Goal: Navigation & Orientation: Find specific page/section

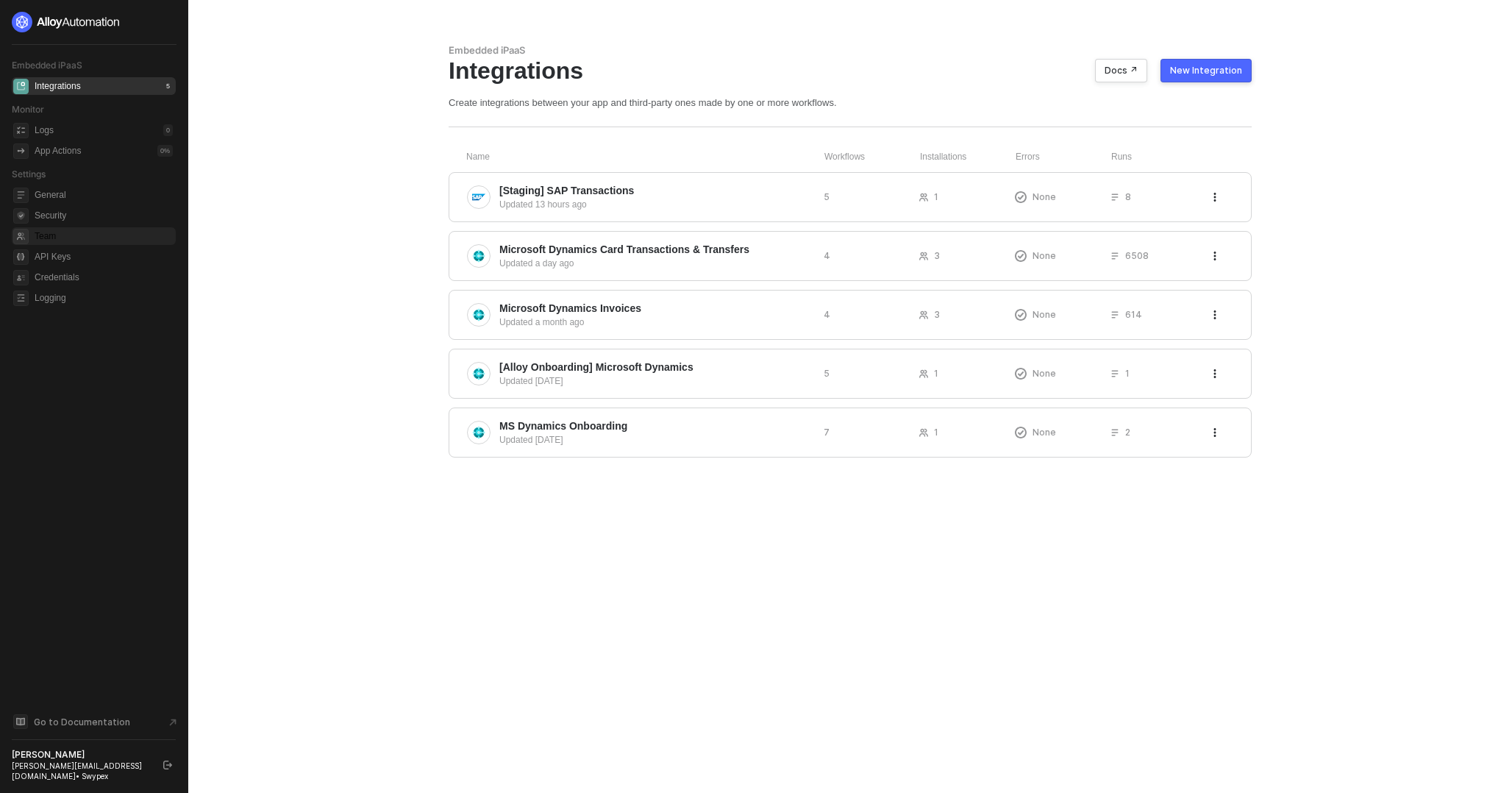
click at [39, 231] on span "Team" at bounding box center [103, 236] width 138 height 17
click at [63, 192] on span "General" at bounding box center [103, 194] width 138 height 17
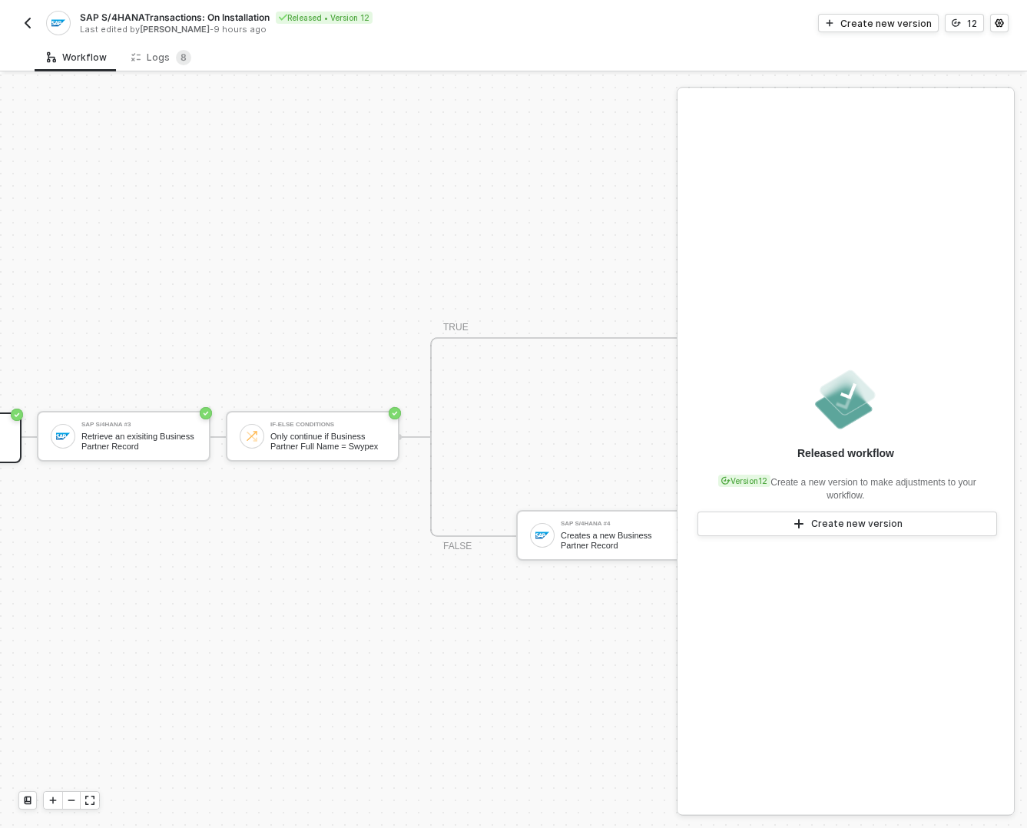
scroll to position [28, 277]
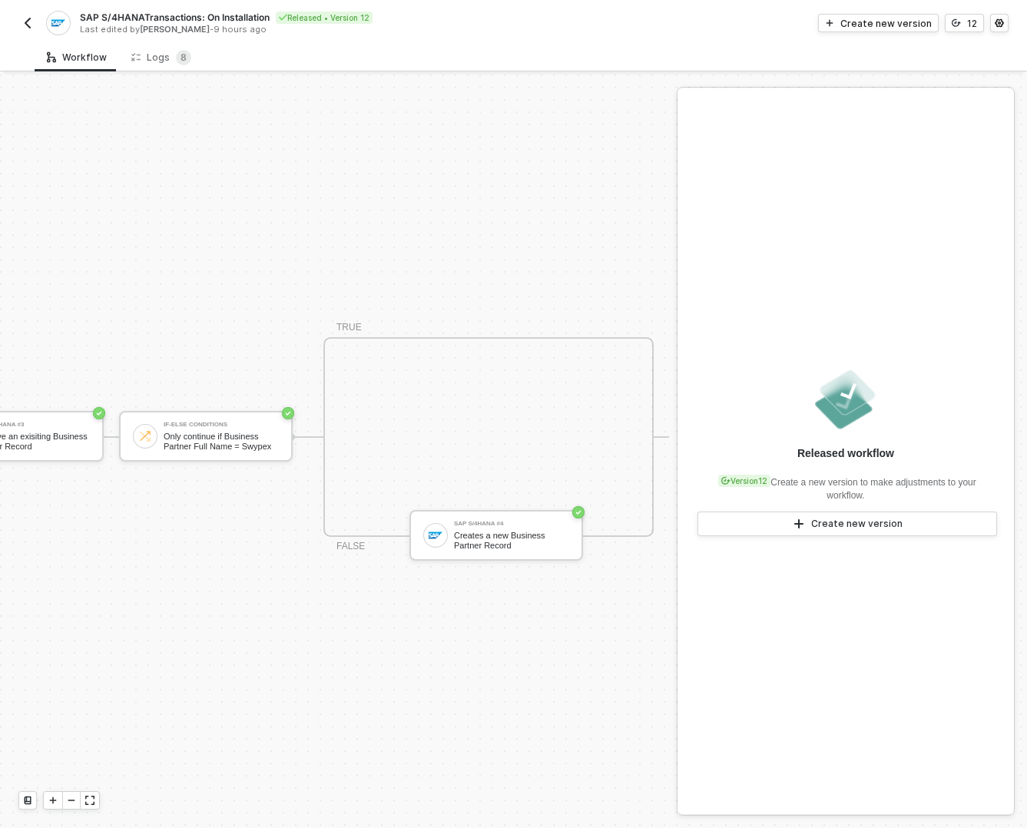
click at [23, 17] on img "button" at bounding box center [28, 23] width 12 height 12
